Goal: Information Seeking & Learning: Learn about a topic

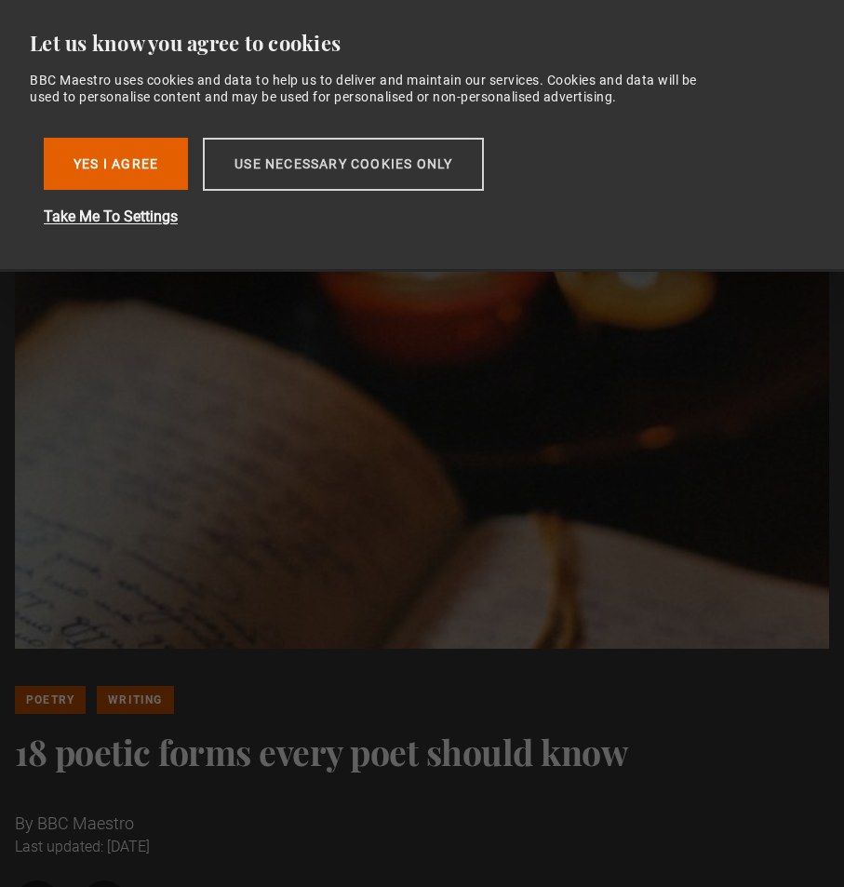
click at [350, 166] on button "Use necessary cookies only" at bounding box center [343, 164] width 281 height 53
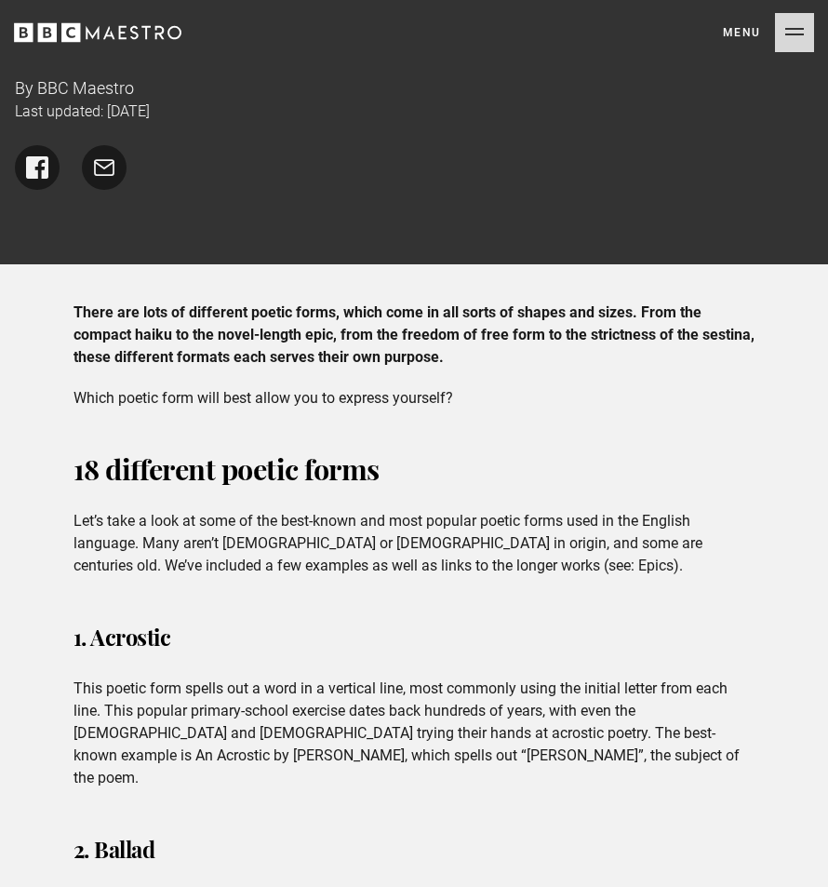
scroll to position [854, 0]
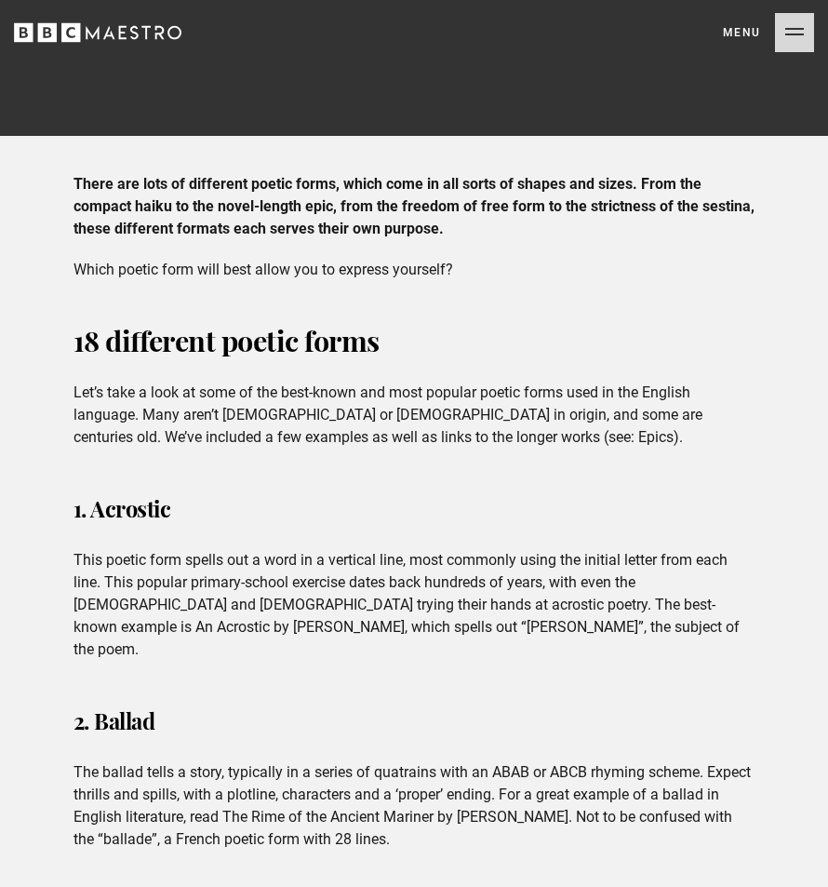
click at [397, 498] on h3 "1. Acrostic" at bounding box center [415, 508] width 682 height 45
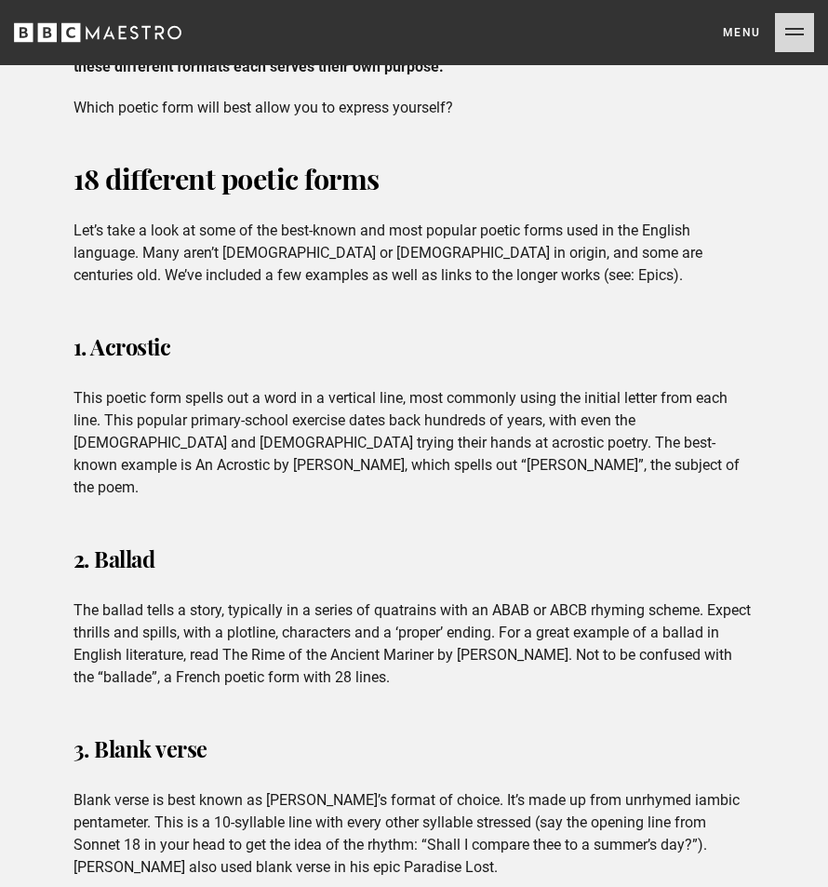
scroll to position [1044, 0]
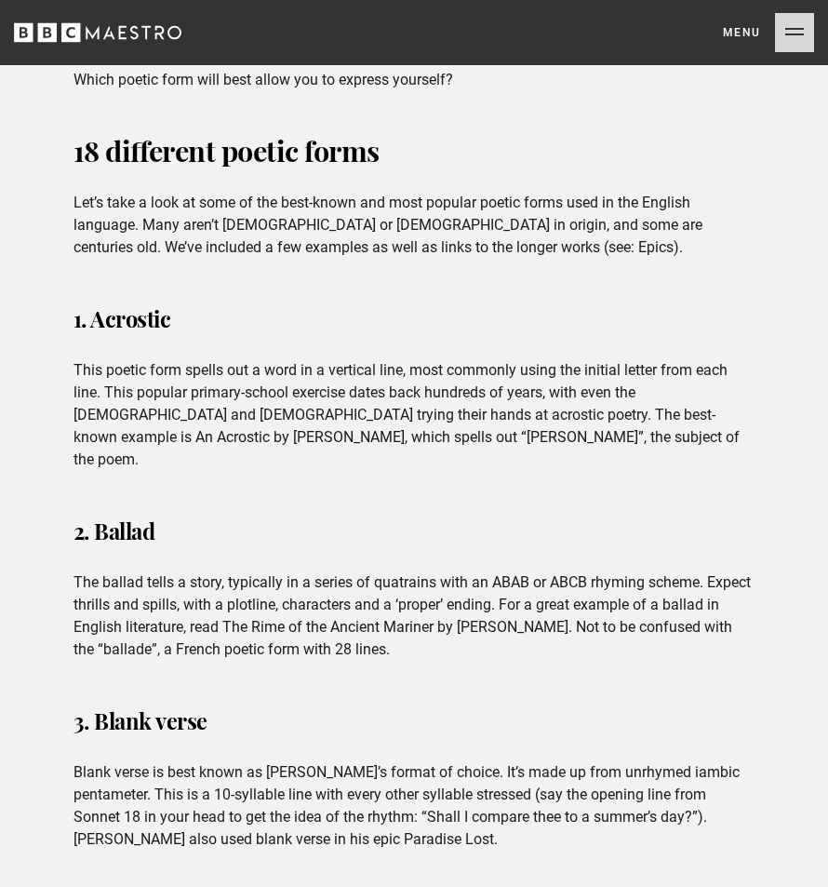
click at [382, 508] on h3 "2. Ballad" at bounding box center [415, 530] width 682 height 45
drag, startPoint x: 73, startPoint y: 365, endPoint x: 268, endPoint y: 370, distance: 195.5
click at [263, 370] on div "1. Acrostic This poetic form spells out a word in a vertical line, most commonl…" at bounding box center [415, 383] width 712 height 175
click at [268, 370] on p "This poetic form spells out a word in a vertical line, most commonly using the …" at bounding box center [415, 415] width 682 height 112
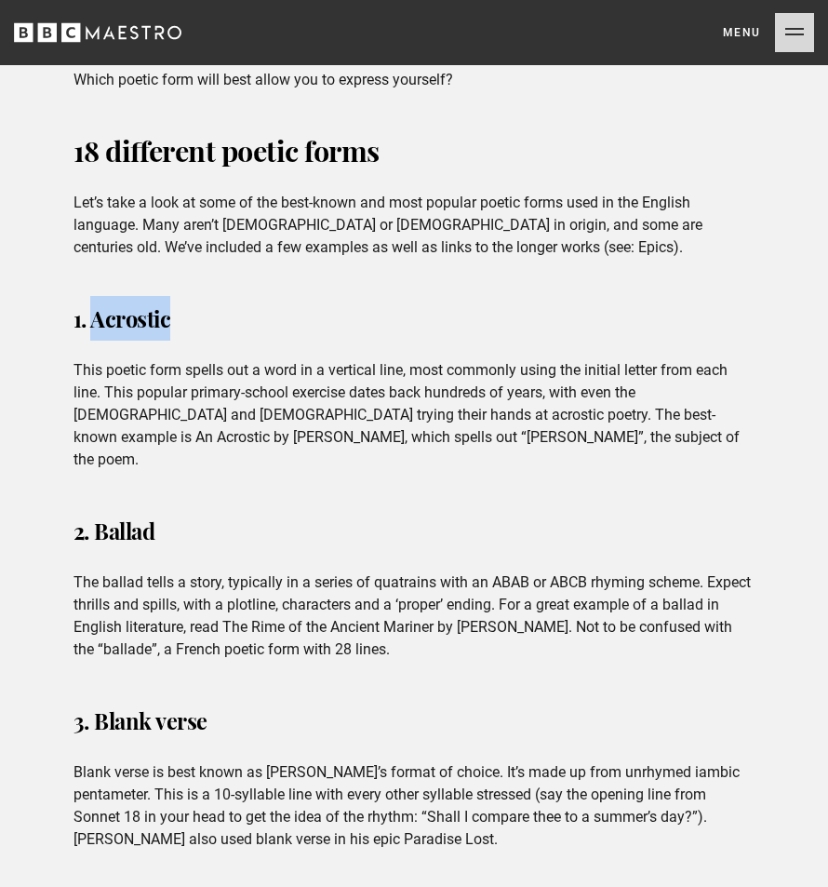
copy h3 "Acrostic"
drag, startPoint x: 231, startPoint y: 331, endPoint x: 94, endPoint y: 325, distance: 136.9
click at [94, 325] on h3 "1. Acrostic" at bounding box center [415, 318] width 682 height 45
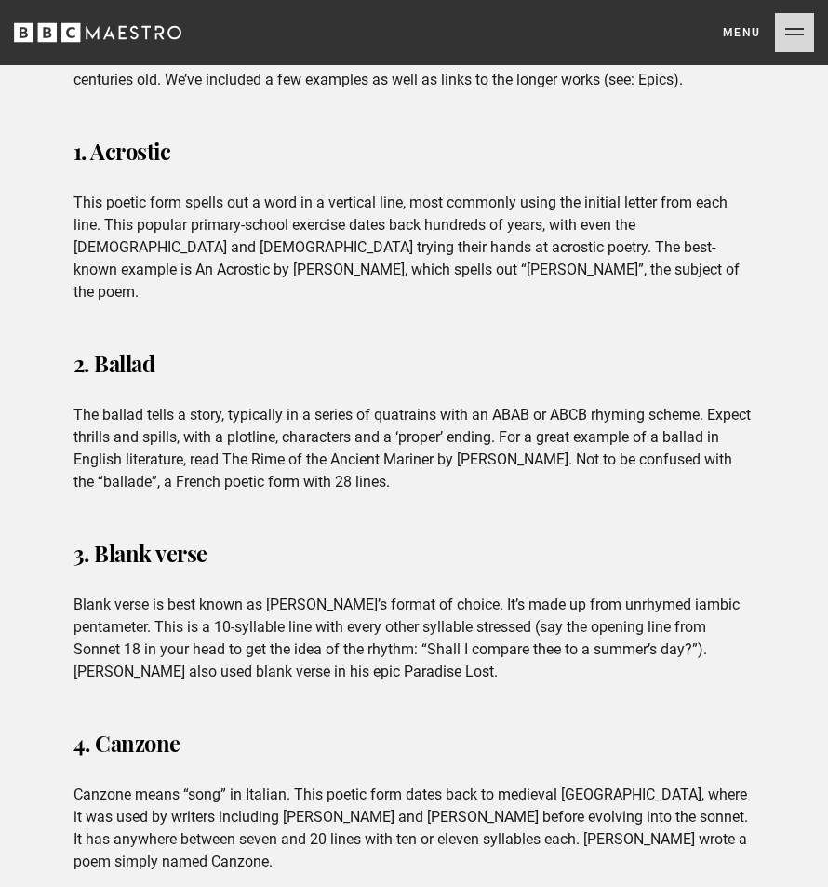
scroll to position [1234, 0]
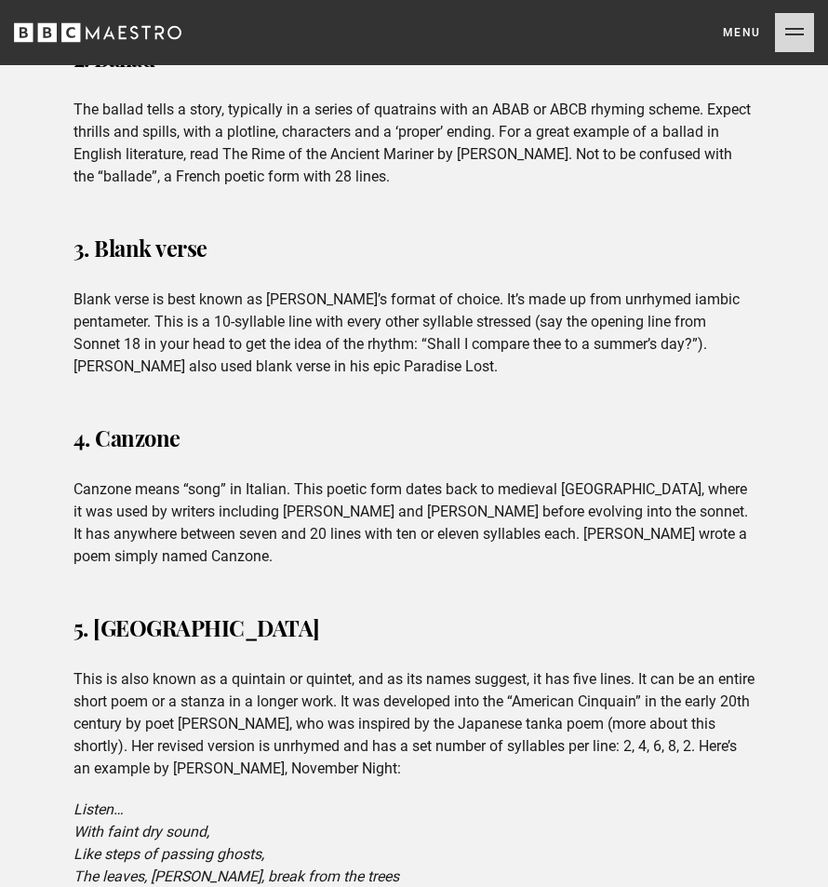
scroll to position [1518, 0]
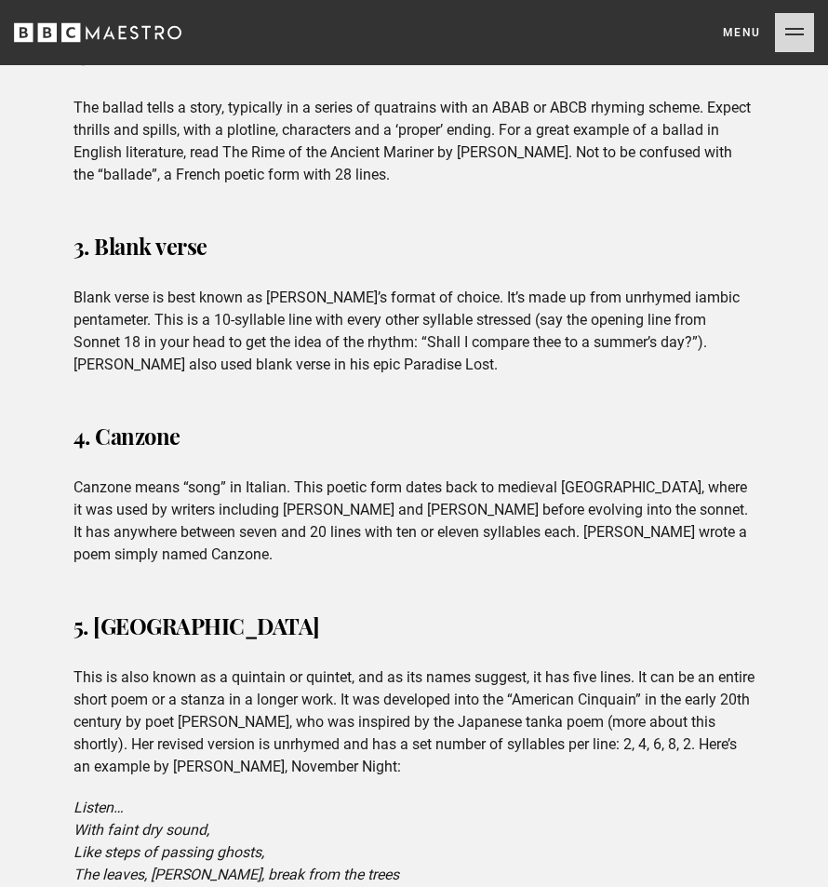
click at [337, 426] on h3 "4. Canzone" at bounding box center [415, 435] width 682 height 45
drag, startPoint x: 58, startPoint y: 458, endPoint x: 448, endPoint y: 470, distance: 390.0
click at [448, 476] on p "Canzone means “song” in Italian. This poetic form dates back to medieval [GEOGR…" at bounding box center [415, 520] width 682 height 89
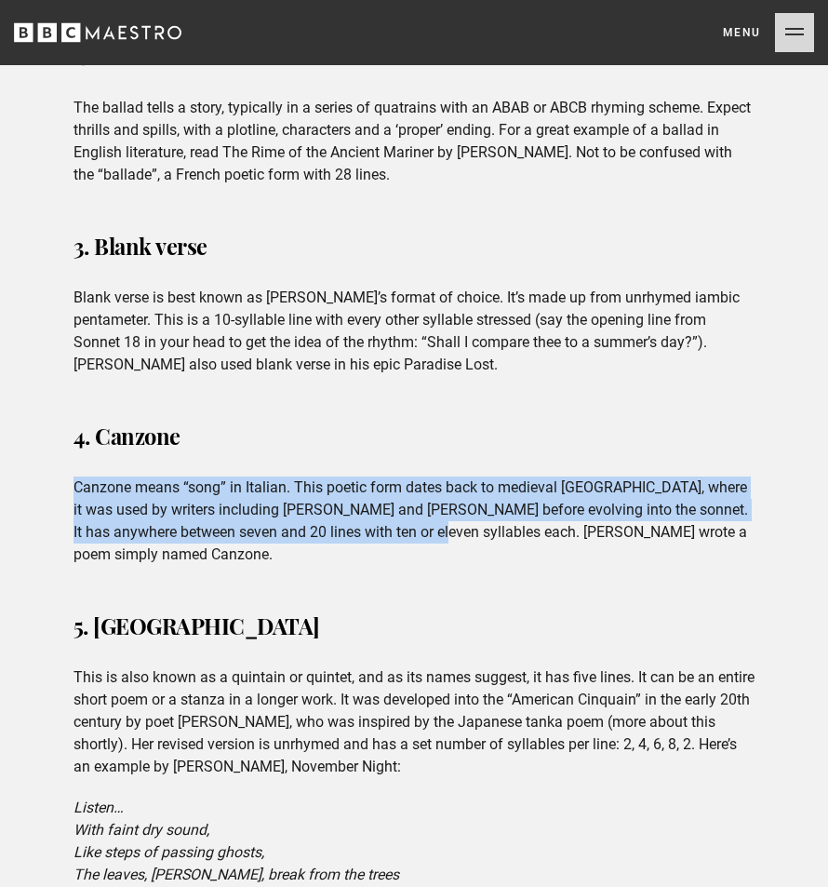
drag, startPoint x: 65, startPoint y: 464, endPoint x: 408, endPoint y: 520, distance: 347.8
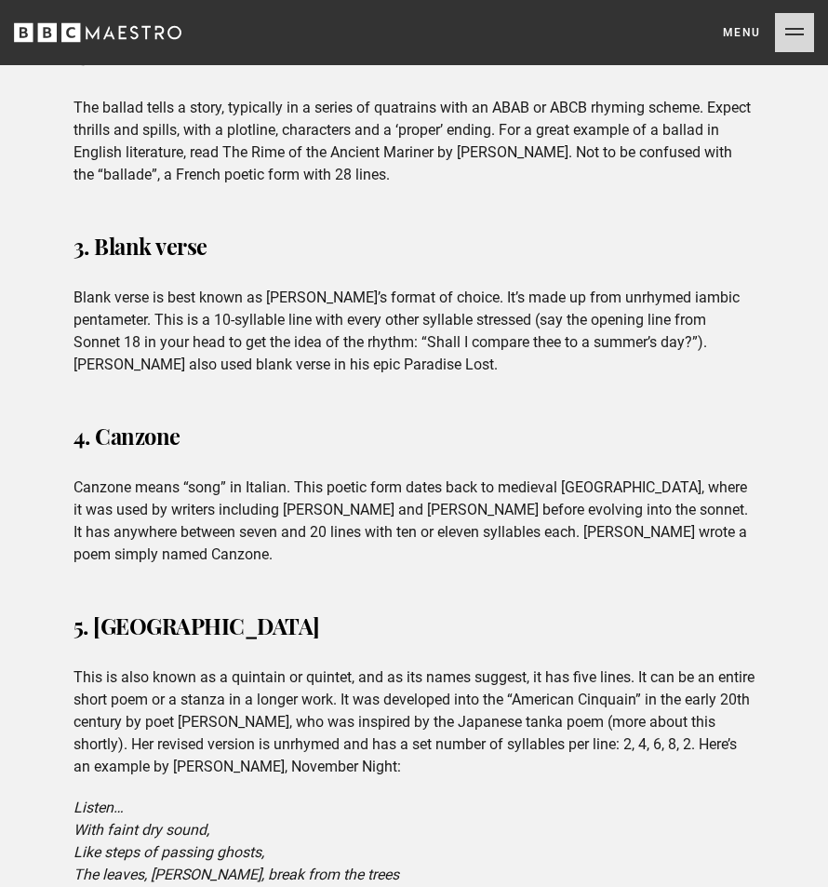
click at [408, 520] on p "Canzone means “song” in Italian. This poetic form dates back to medieval [GEOGR…" at bounding box center [415, 520] width 682 height 89
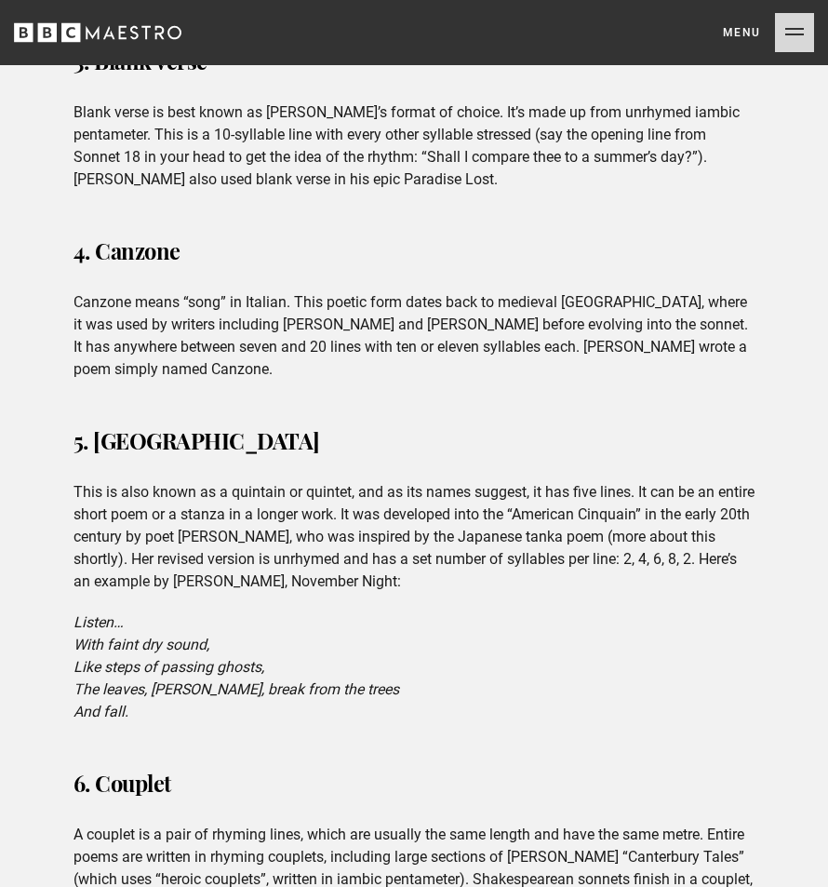
scroll to position [1708, 0]
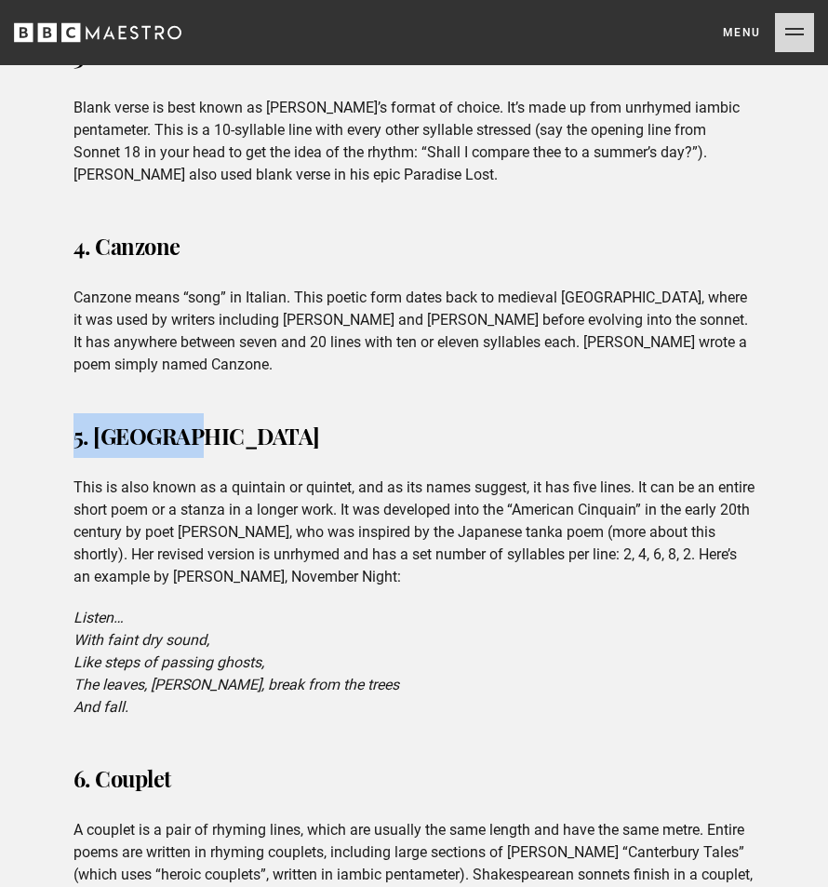
drag, startPoint x: 117, startPoint y: 397, endPoint x: 257, endPoint y: 406, distance: 139.8
click at [257, 413] on div "5. [GEOGRAPHIC_DATA] This is also known as a quintain or quintet, and as its na…" at bounding box center [415, 565] width 712 height 305
click at [257, 413] on h3 "5. [GEOGRAPHIC_DATA]" at bounding box center [415, 435] width 682 height 45
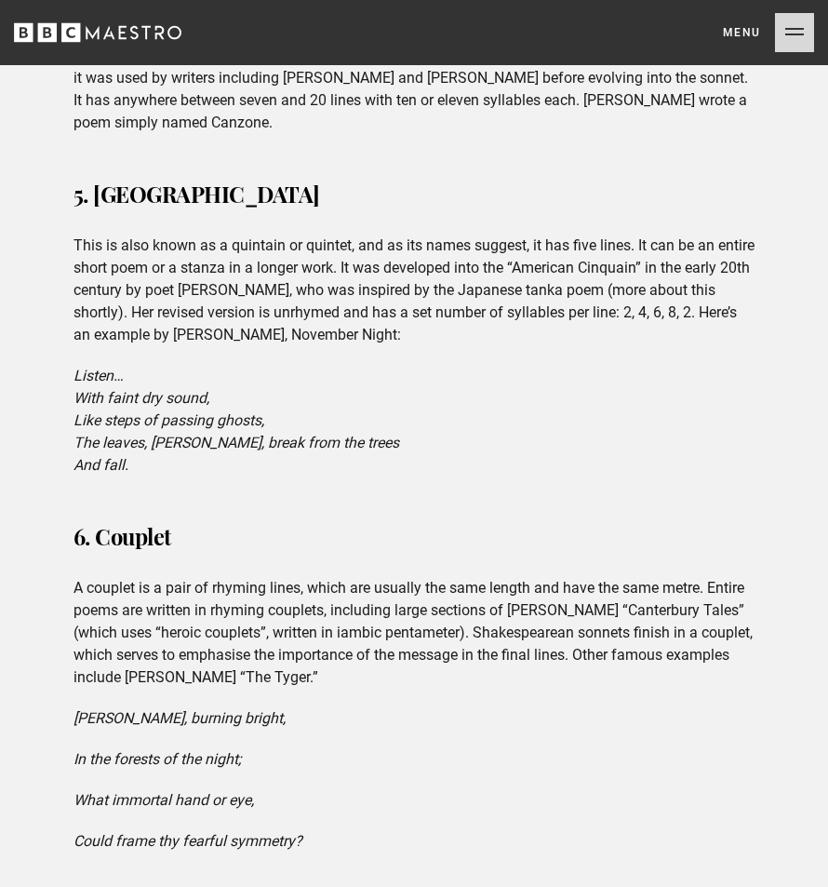
scroll to position [1993, 0]
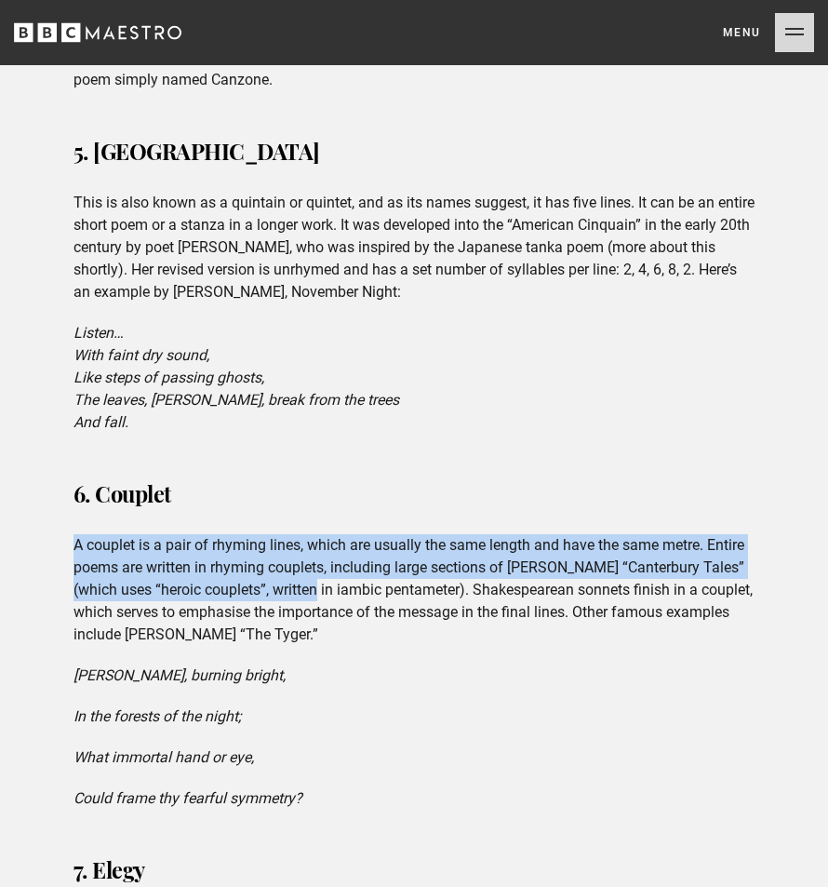
drag, startPoint x: 87, startPoint y: 498, endPoint x: 292, endPoint y: 544, distance: 210.8
click at [292, 544] on p "A couplet is a pair of rhyming lines, which are usually the same length and hav…" at bounding box center [415, 590] width 682 height 112
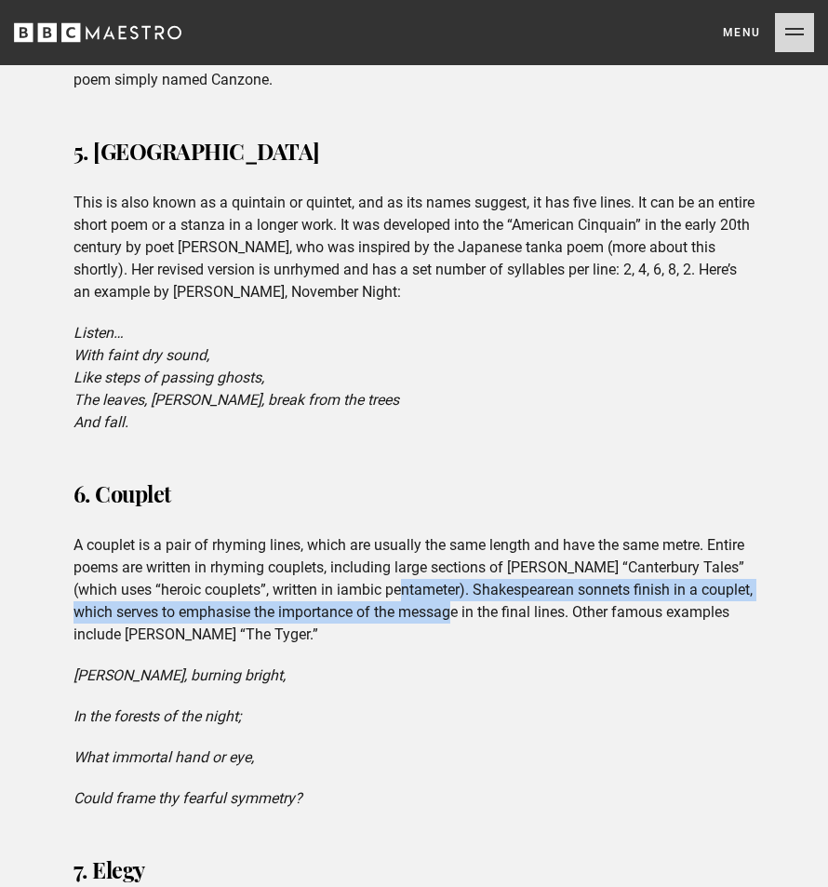
drag, startPoint x: 394, startPoint y: 554, endPoint x: 455, endPoint y: 556, distance: 61.5
click at [438, 559] on p "A couplet is a pair of rhyming lines, which are usually the same length and hav…" at bounding box center [415, 590] width 682 height 112
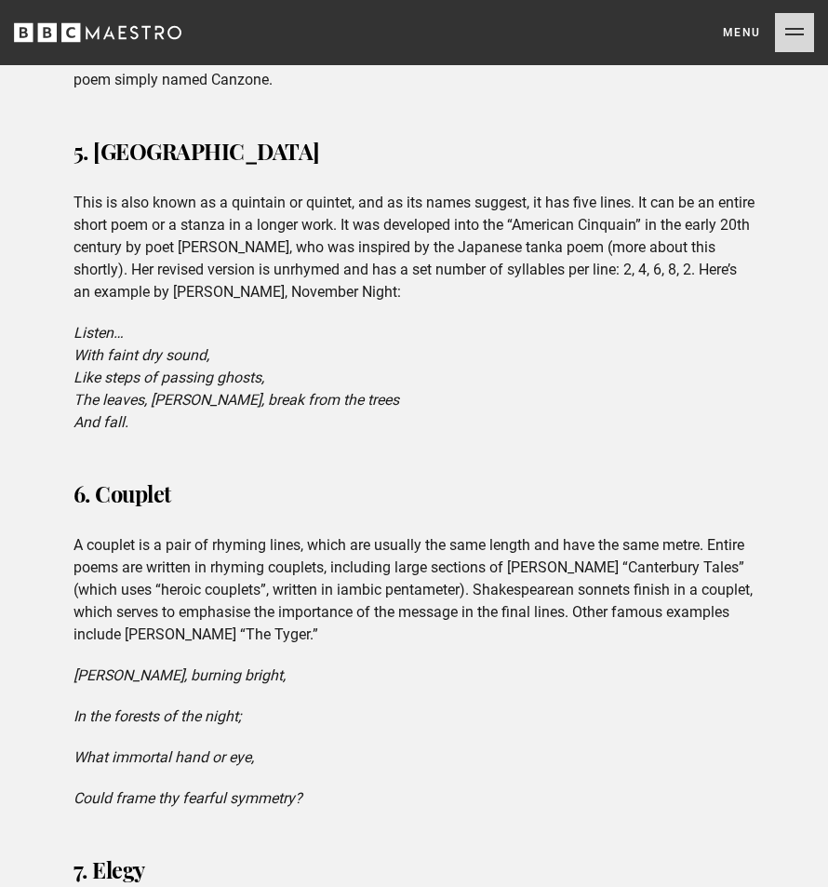
click at [534, 534] on p "A couplet is a pair of rhyming lines, which are usually the same length and hav…" at bounding box center [415, 590] width 682 height 112
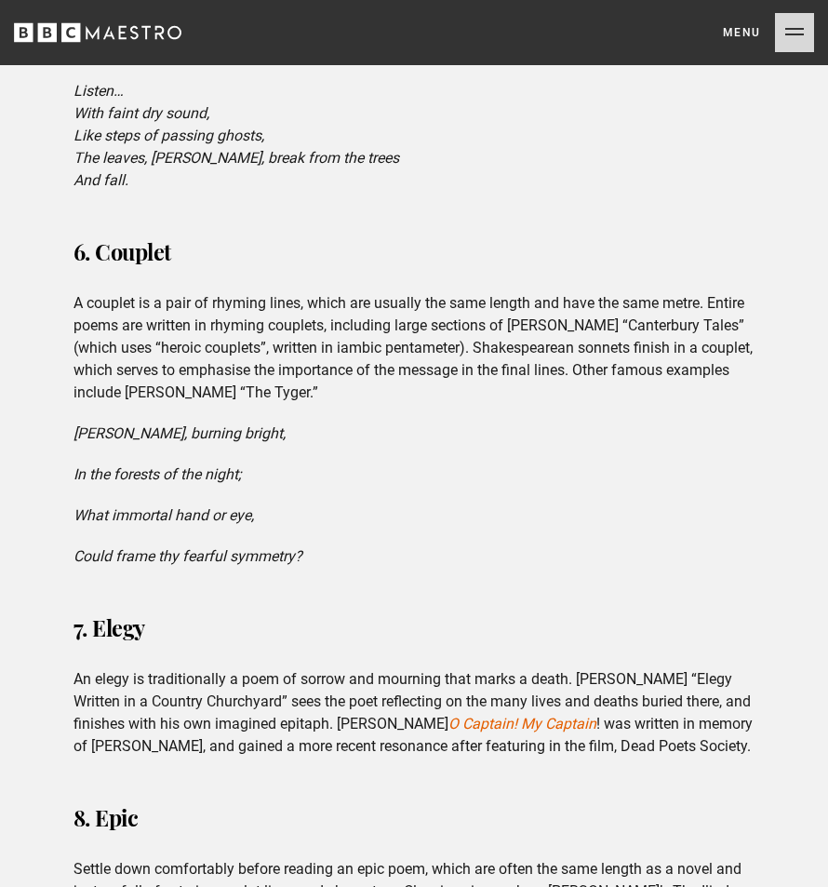
scroll to position [2278, 0]
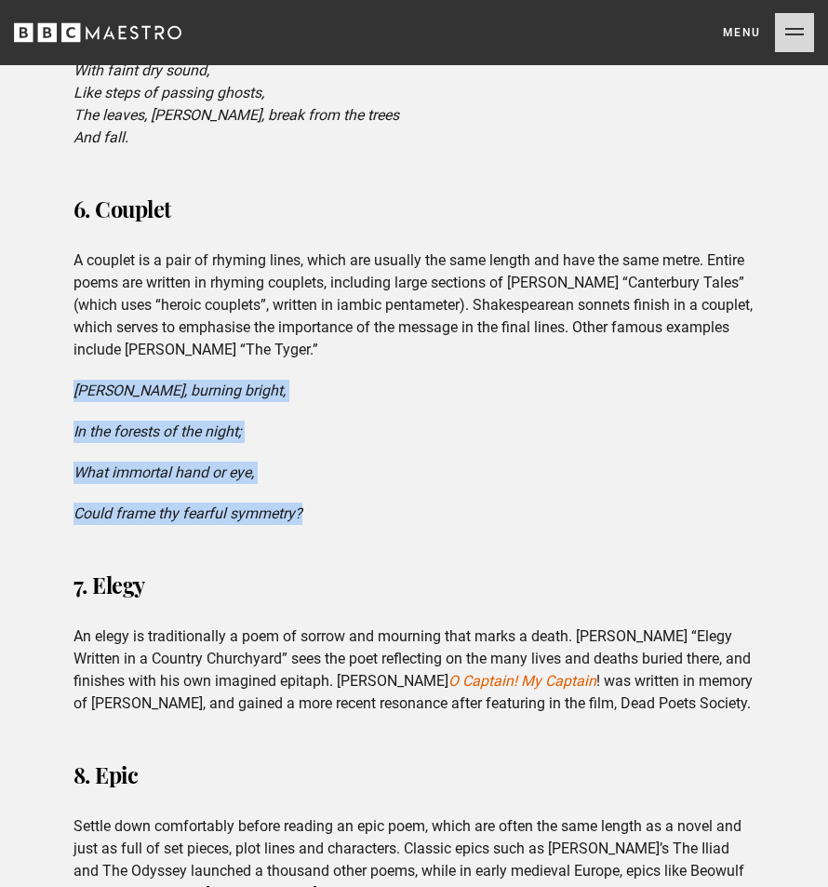
drag, startPoint x: 318, startPoint y: 480, endPoint x: -18, endPoint y: 331, distance: 367.4
click at [504, 439] on div "6. Couplet A couplet is a pair of rhyming lines, which are usually the same len…" at bounding box center [415, 355] width 712 height 339
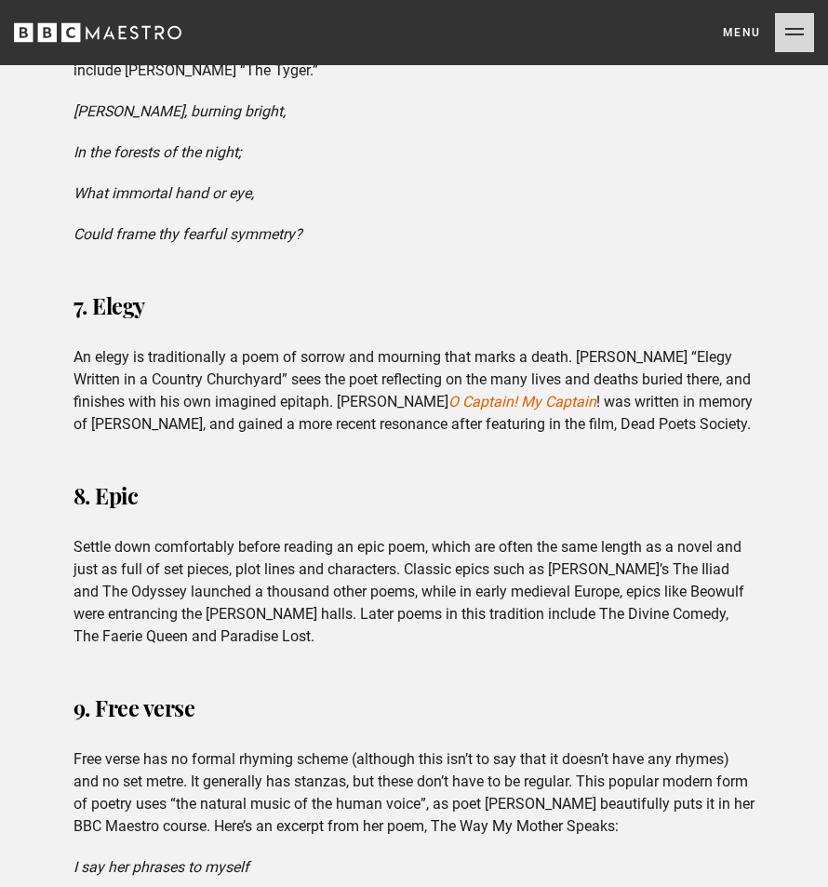
scroll to position [2562, 0]
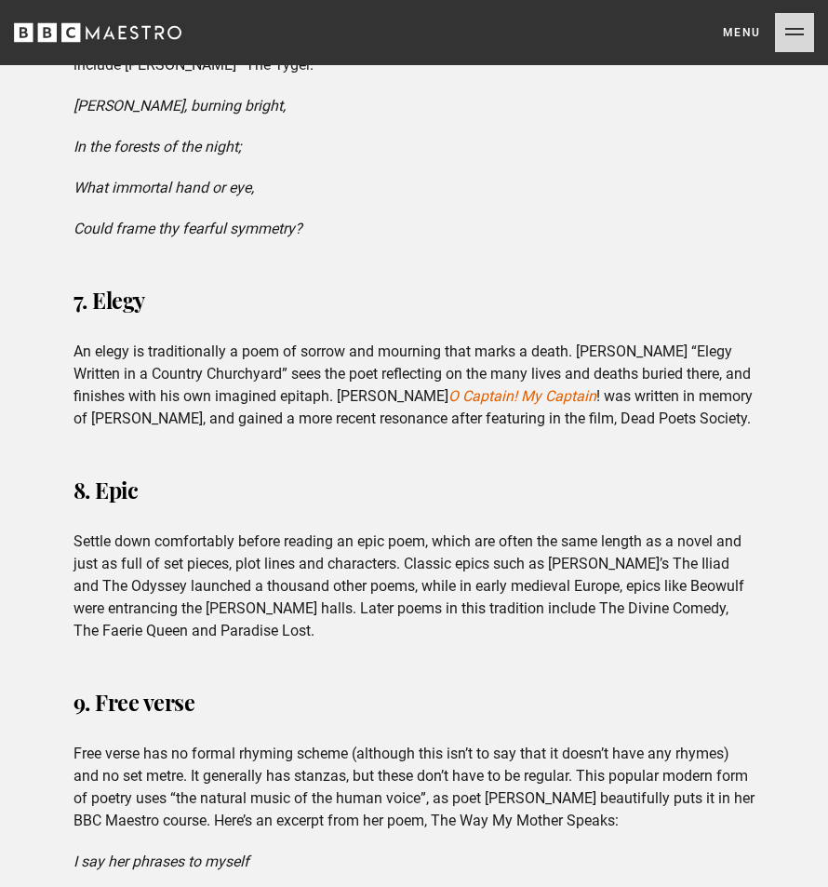
drag, startPoint x: 343, startPoint y: 331, endPoint x: 497, endPoint y: 328, distance: 153.6
click at [488, 341] on p "An elegy is traditionally a poem of sorrow and mourning that marks a death. [PE…" at bounding box center [415, 385] width 682 height 89
click at [512, 341] on p "An elegy is traditionally a poem of sorrow and mourning that marks a death. [PE…" at bounding box center [415, 385] width 682 height 89
click at [381, 406] on p "An elegy is traditionally a poem of sorrow and mourning that marks a death. [PE…" at bounding box center [415, 385] width 682 height 89
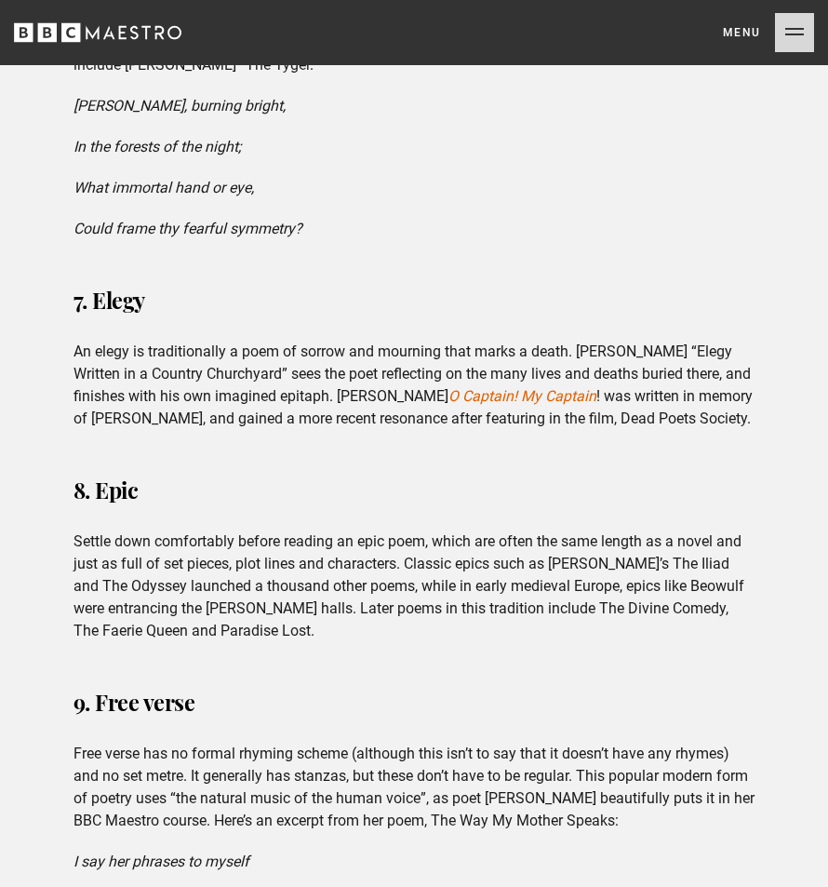
click at [381, 406] on p "An elegy is traditionally a poem of sorrow and mourning that marks a death. [PE…" at bounding box center [415, 385] width 682 height 89
drag, startPoint x: 88, startPoint y: 510, endPoint x: 261, endPoint y: 514, distance: 173.1
click at [261, 530] on p "Settle down comfortably before reading an epic poem, which are often the same l…" at bounding box center [415, 586] width 682 height 112
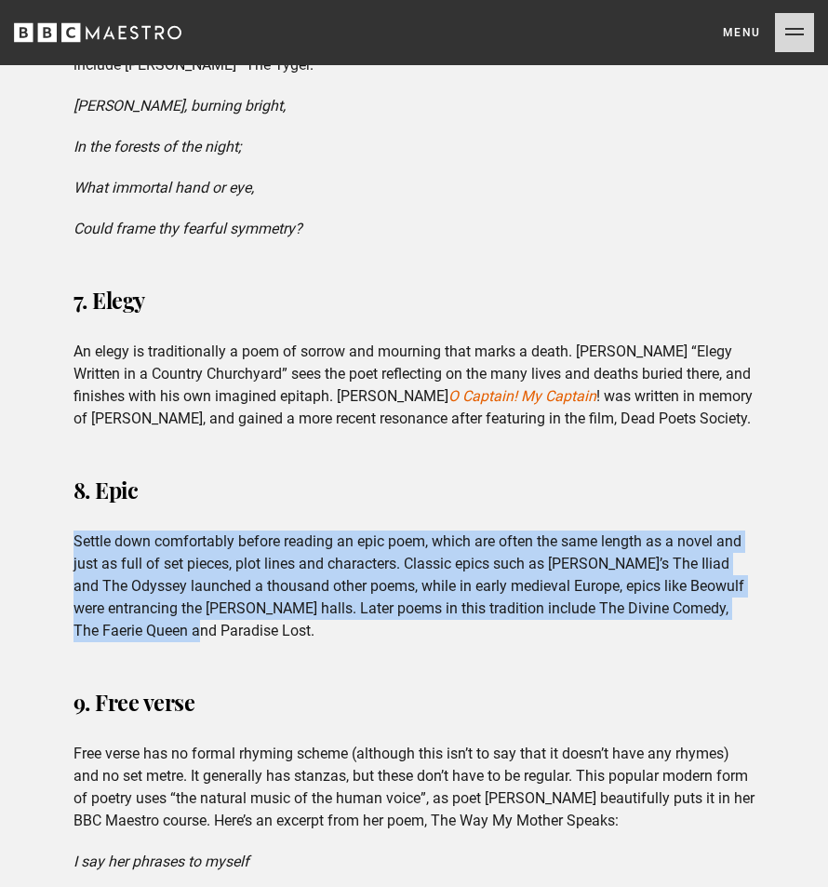
drag, startPoint x: 65, startPoint y: 508, endPoint x: 266, endPoint y: 606, distance: 223.5
click at [266, 606] on div "8. Epic Settle down comfortably before reading an epic poem, which are often th…" at bounding box center [415, 554] width 712 height 175
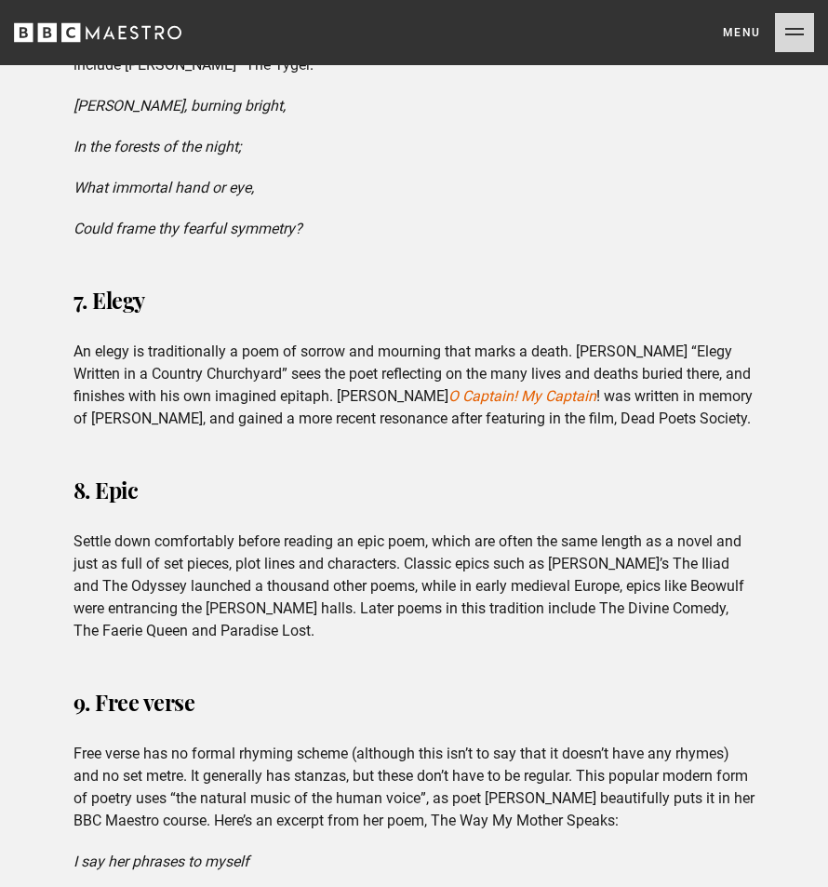
click at [266, 606] on p "Settle down comfortably before reading an epic poem, which are often the same l…" at bounding box center [415, 586] width 682 height 112
click at [627, 585] on p "Settle down comfortably before reading an epic poem, which are often the same l…" at bounding box center [415, 586] width 682 height 112
click at [627, 584] on p "Settle down comfortably before reading an epic poem, which are often the same l…" at bounding box center [415, 586] width 682 height 112
drag, startPoint x: 627, startPoint y: 584, endPoint x: 747, endPoint y: 584, distance: 120.0
click at [747, 584] on p "Settle down comfortably before reading an epic poem, which are often the same l…" at bounding box center [415, 586] width 682 height 112
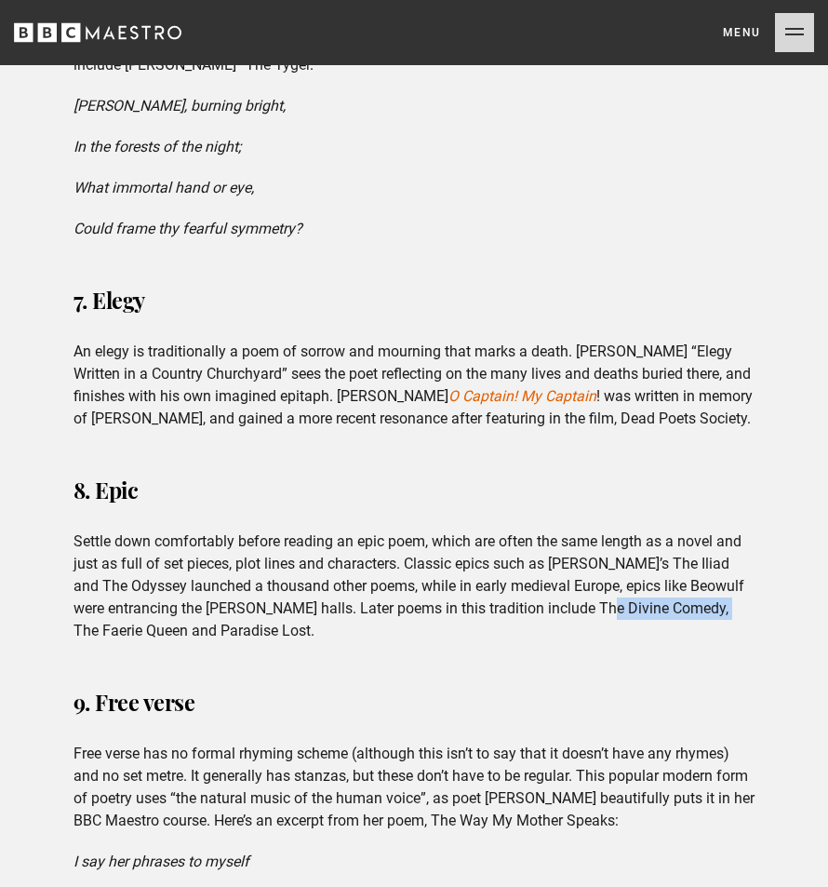
copy p "The Faerie Queen"
